Goal: Information Seeking & Learning: Learn about a topic

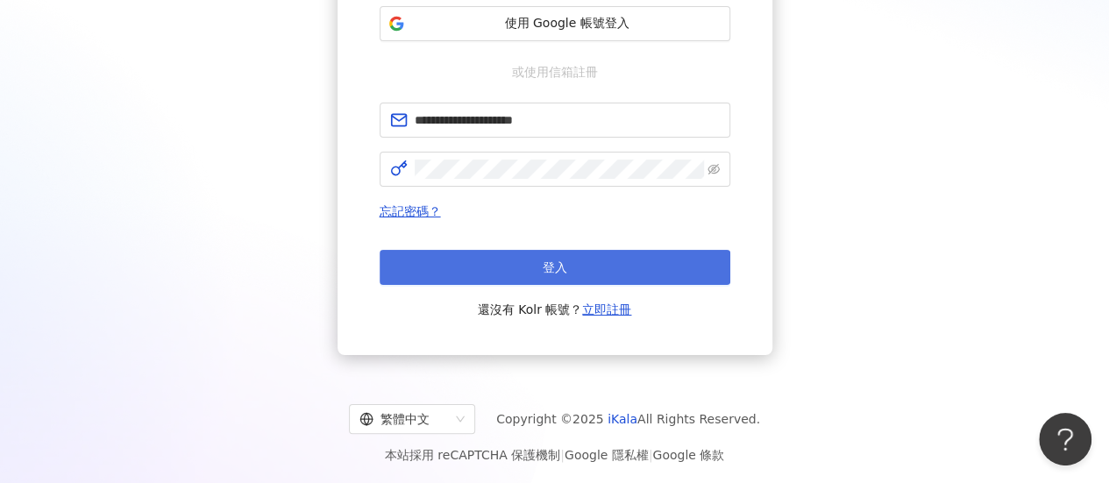
click at [545, 275] on button "登入" at bounding box center [555, 267] width 351 height 35
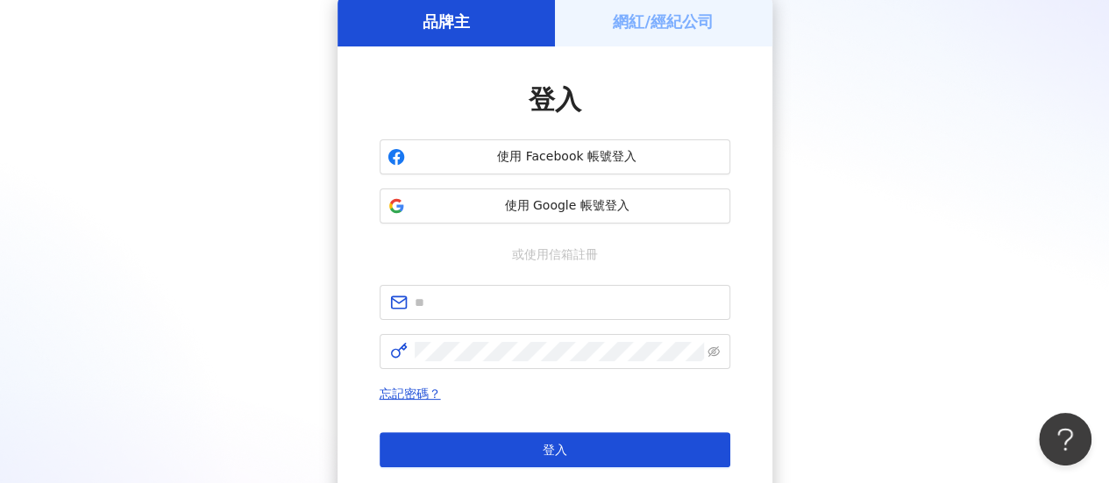
scroll to position [263, 0]
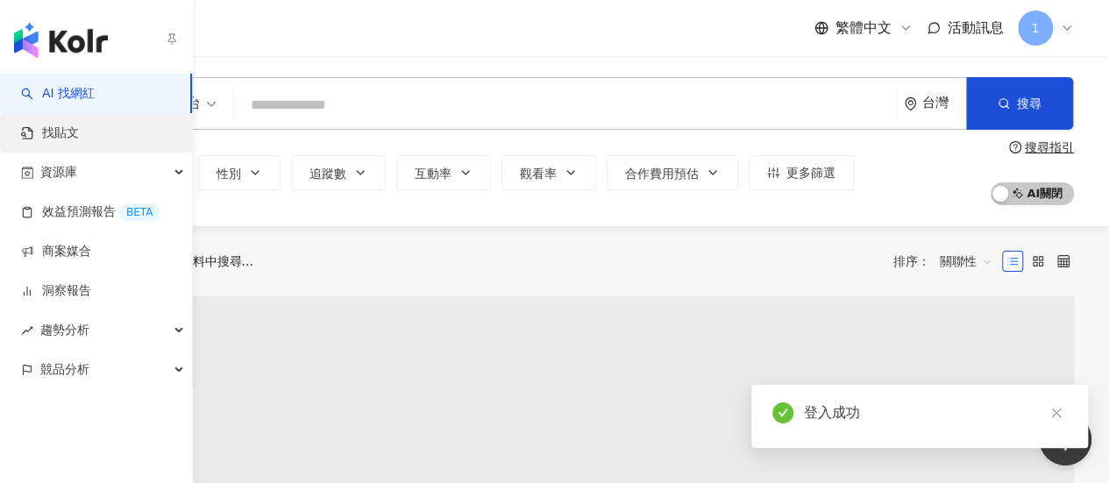
drag, startPoint x: 66, startPoint y: 134, endPoint x: 97, endPoint y: 123, distance: 33.6
click at [66, 135] on link "找貼文" at bounding box center [50, 134] width 58 height 18
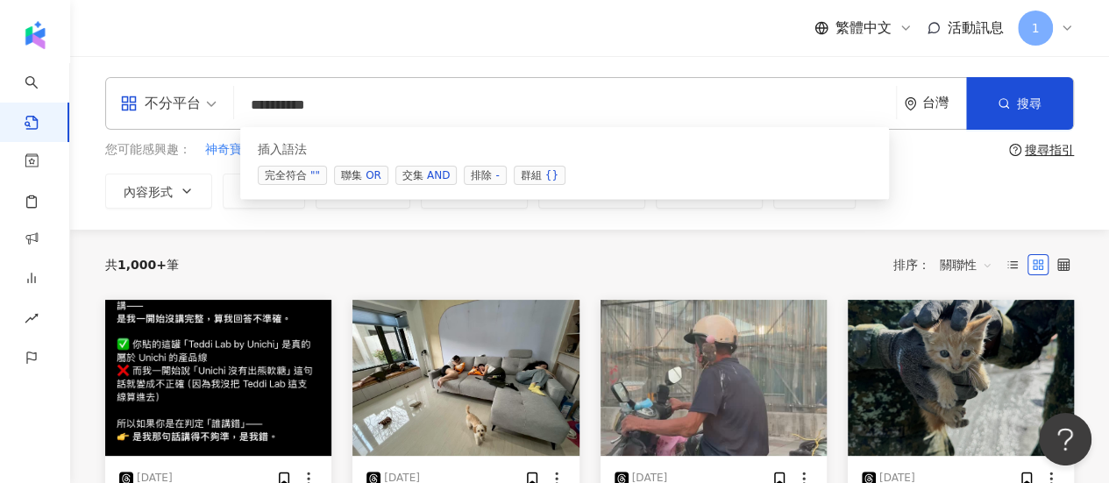
click at [406, 176] on span "交集 AND" at bounding box center [425, 175] width 61 height 19
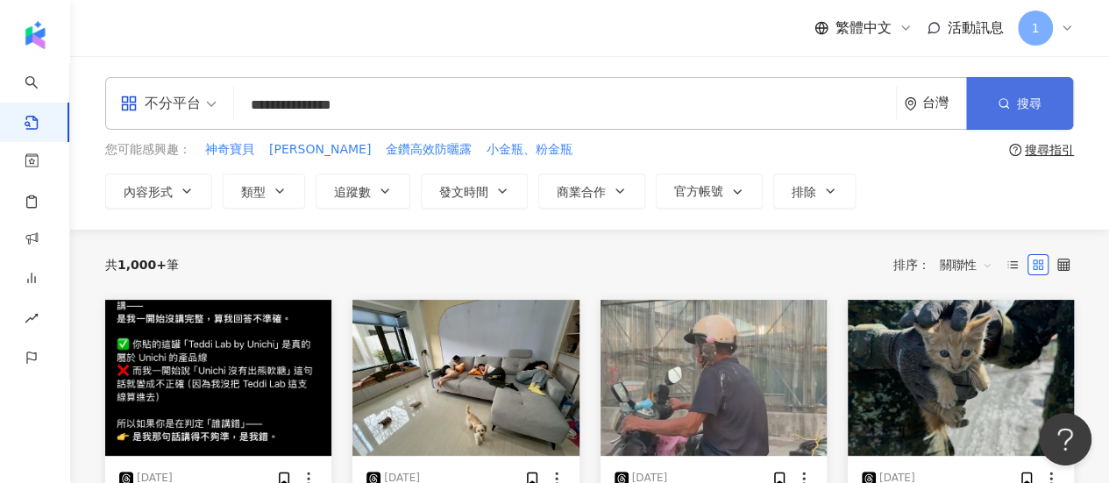
type input "**********"
click at [1037, 117] on button "搜尋" at bounding box center [1019, 103] width 107 height 53
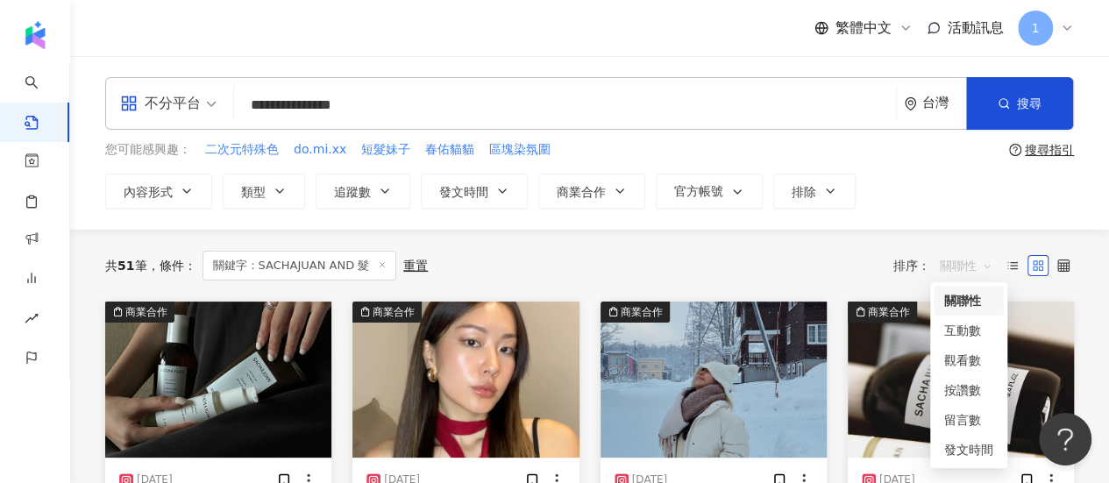
click at [954, 271] on span "關聯性" at bounding box center [966, 266] width 53 height 28
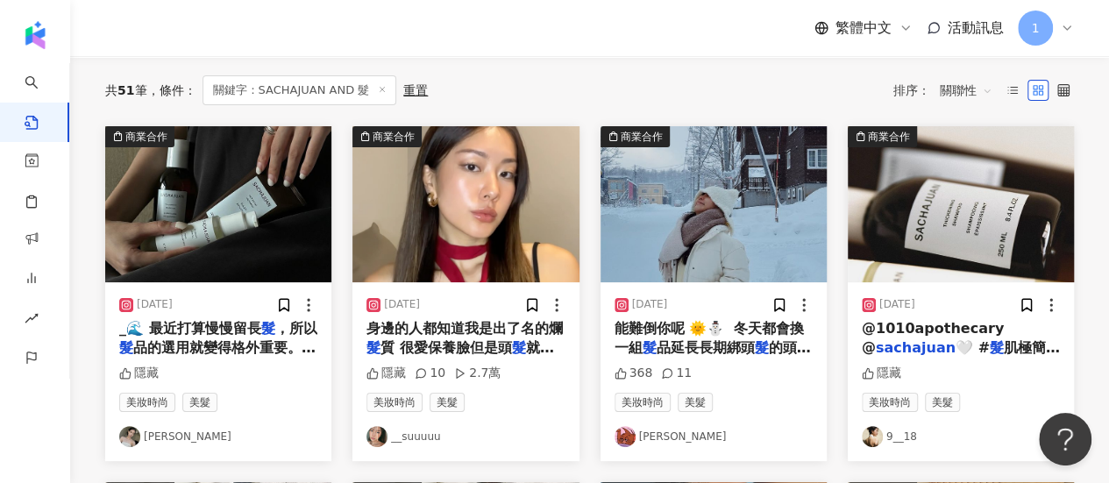
scroll to position [88, 0]
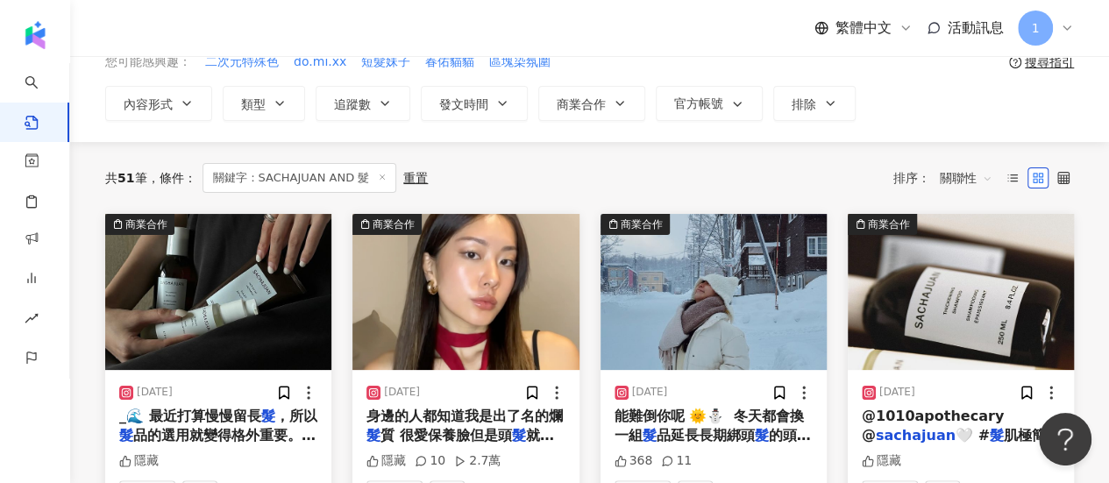
click at [979, 178] on span "關聯性" at bounding box center [966, 178] width 53 height 28
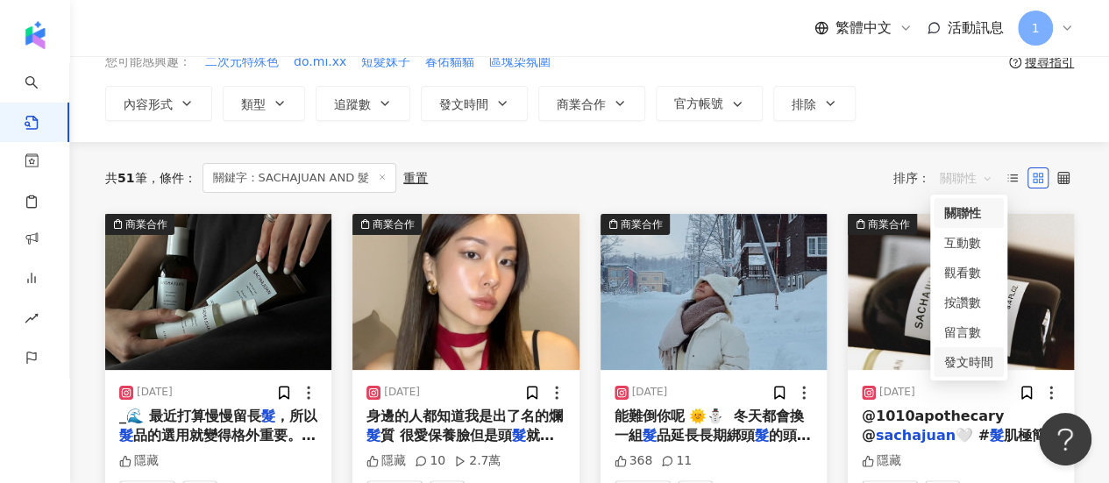
click at [968, 362] on div "發文時間" at bounding box center [968, 362] width 49 height 19
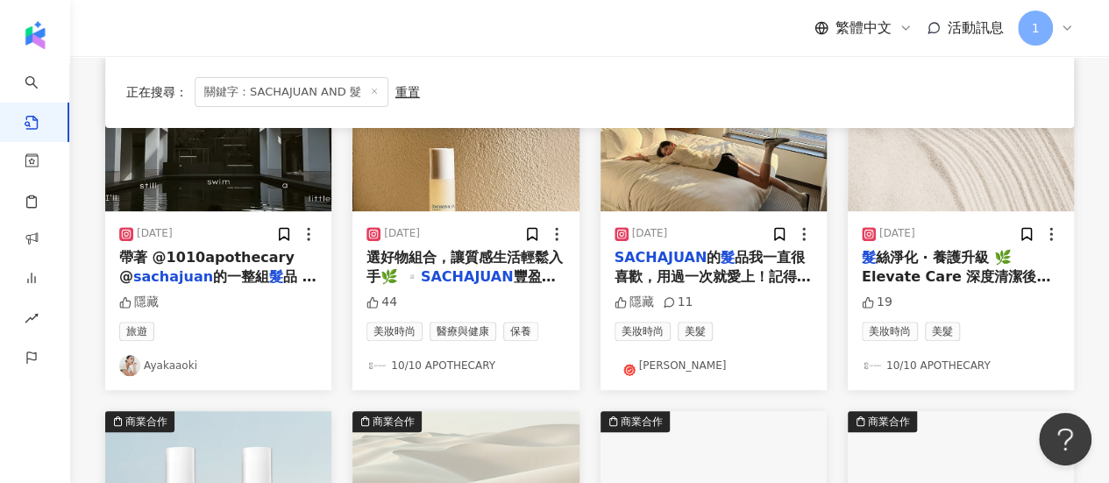
scroll to position [263, 0]
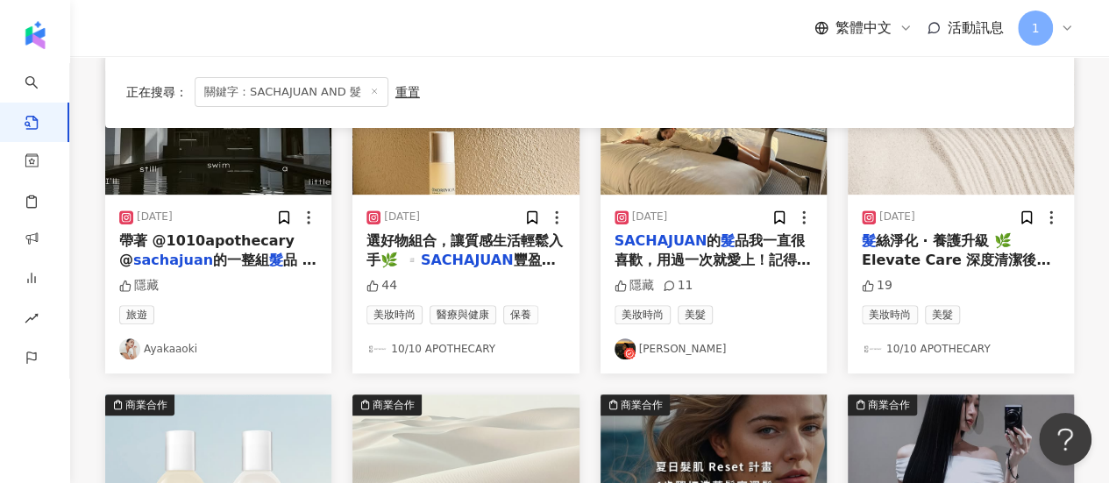
click at [730, 250] on span "品我一直很喜歡，用過一次就愛上！記得第一次用的時候還覺得相見恨晚，味道清新舒服，而且用完" at bounding box center [713, 269] width 196 height 75
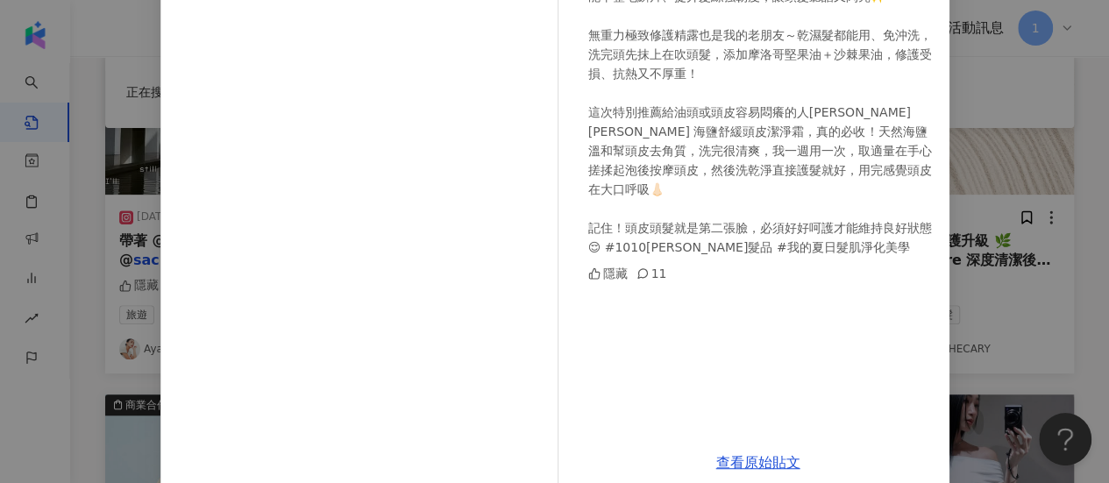
scroll to position [316, 0]
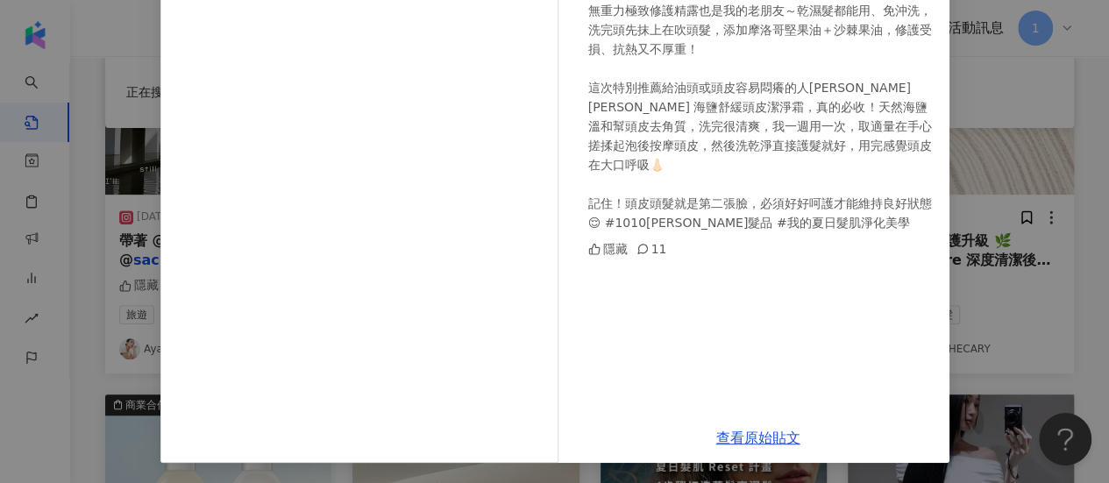
click at [1001, 160] on div "[PERSON_NAME][DATE] SACHAJUAN的髮品我一直很喜歡，用過一次就愛上！記得第一次用的時候還覺得相見恨晚，味道清新舒服，而且用完髮絲瞬間…" at bounding box center [554, 241] width 1109 height 483
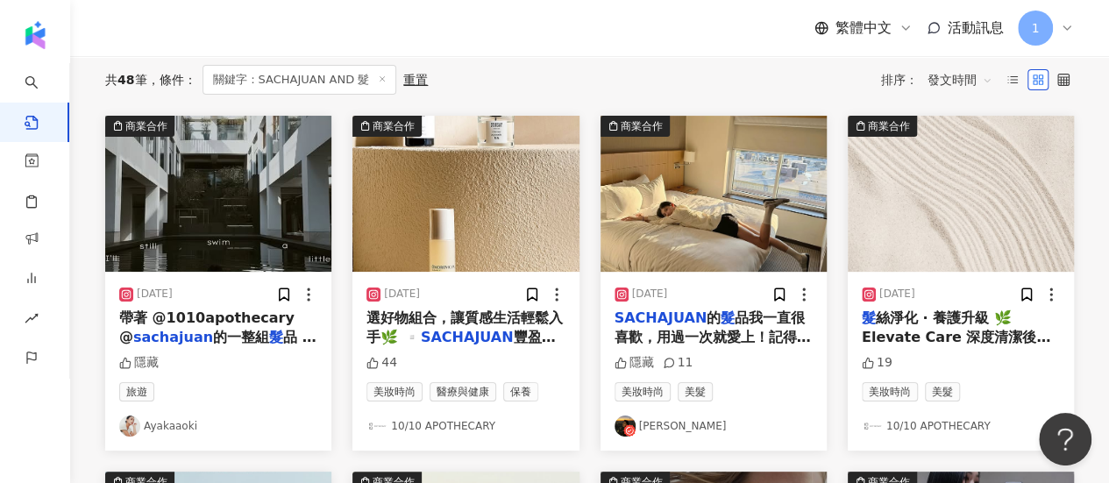
scroll to position [263, 0]
